Goal: Task Accomplishment & Management: Use online tool/utility

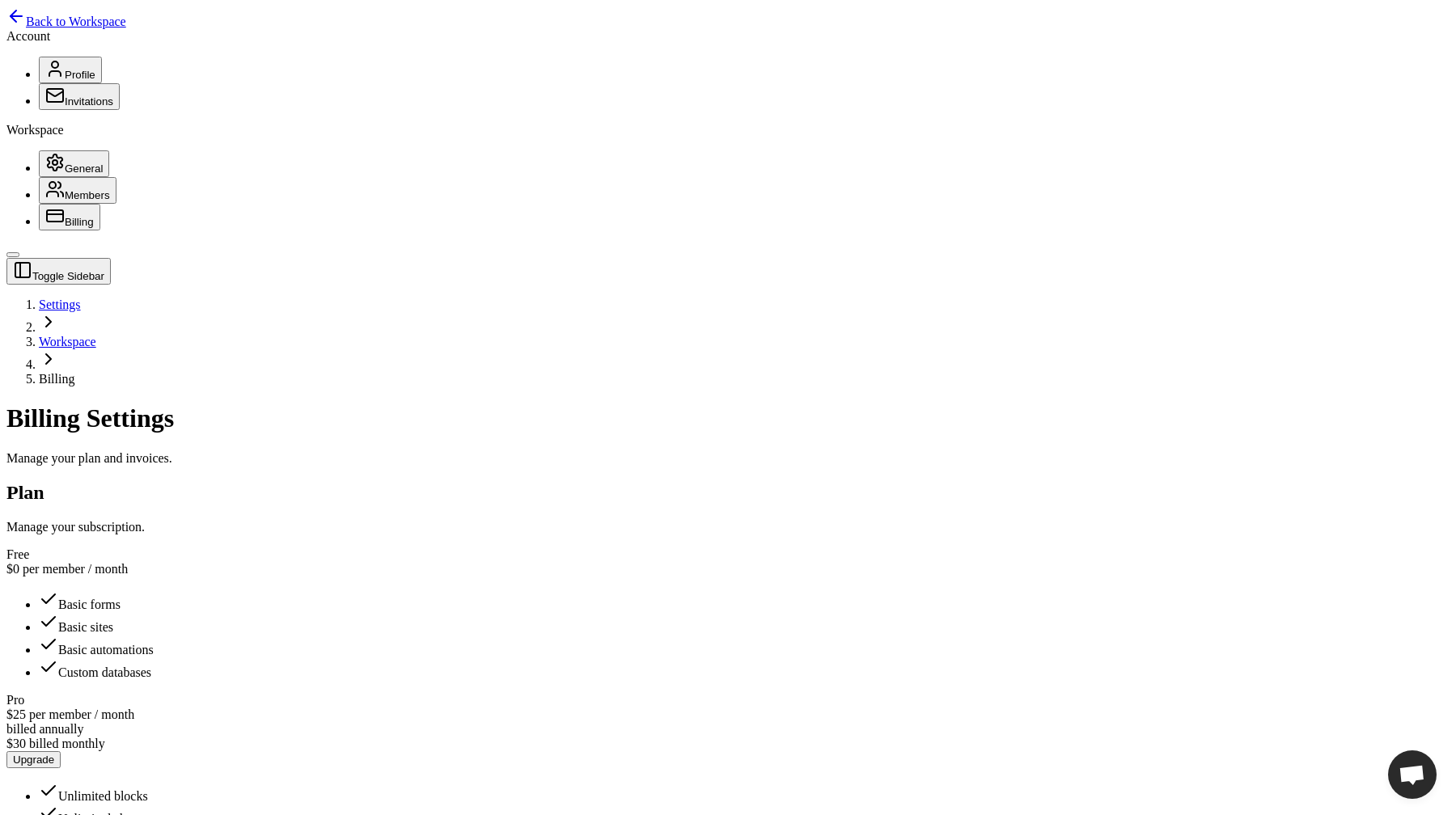
click at [308, 482] on div "Plan Manage your subscription." at bounding box center [728, 508] width 1443 height 53
click at [38, 26] on span "Back to Workspace" at bounding box center [76, 21] width 101 height 14
